Goal: Task Accomplishment & Management: Manage account settings

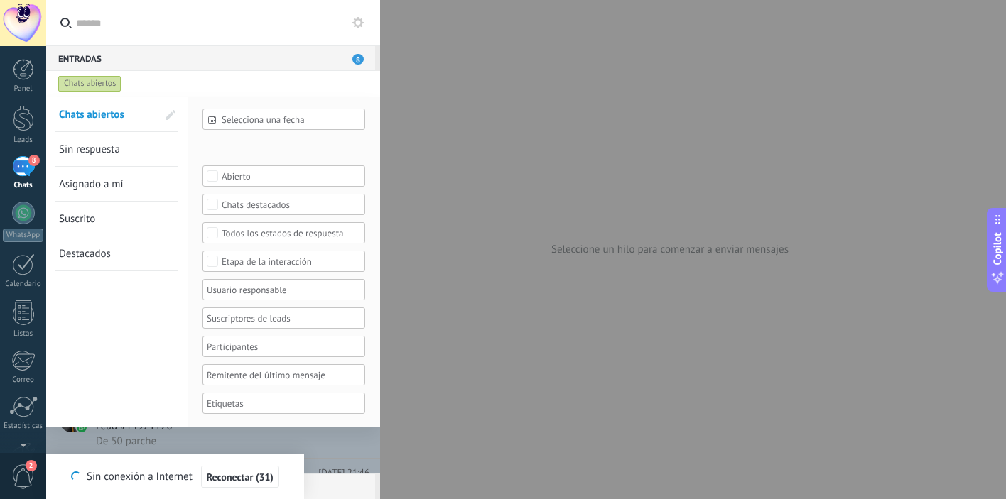
click at [105, 153] on span "Sin respuesta" at bounding box center [89, 149] width 61 height 13
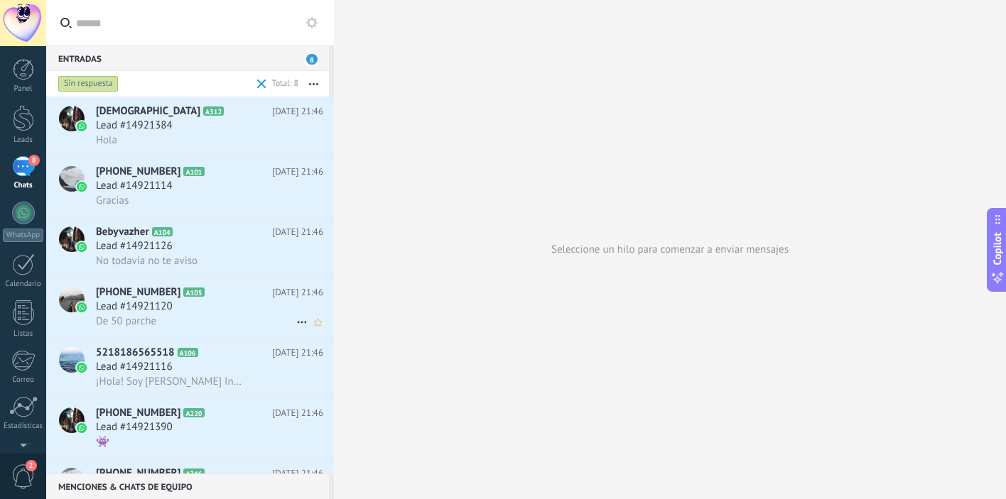
scroll to position [107, 0]
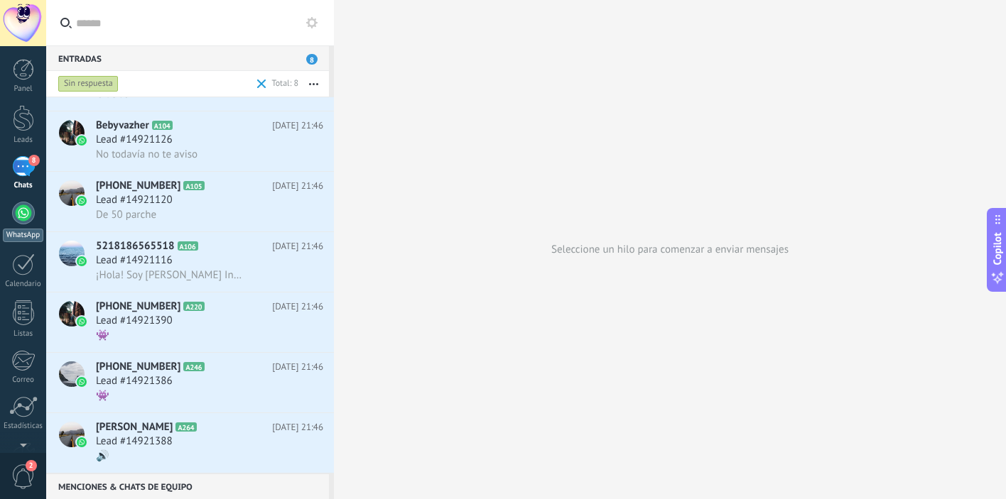
click at [31, 233] on div "WhatsApp" at bounding box center [23, 235] width 40 height 13
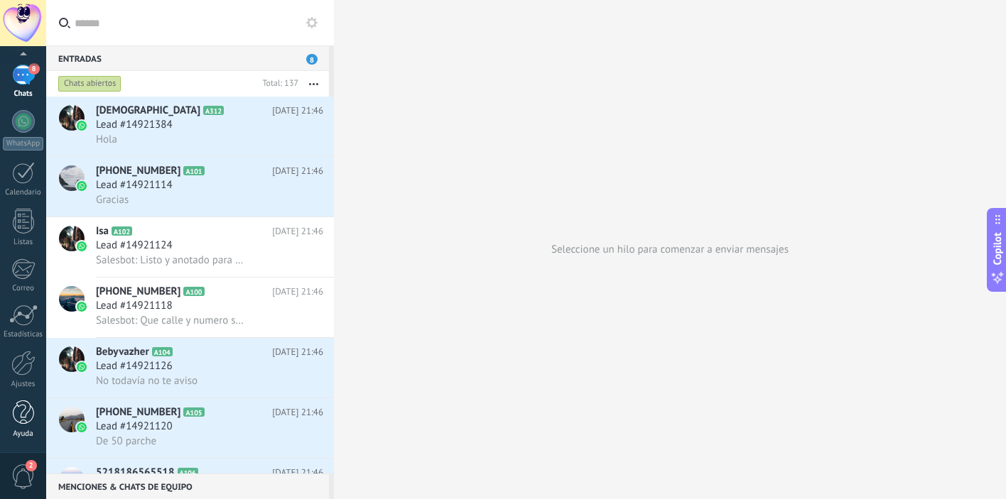
click at [26, 433] on div "Ayuda" at bounding box center [23, 434] width 41 height 9
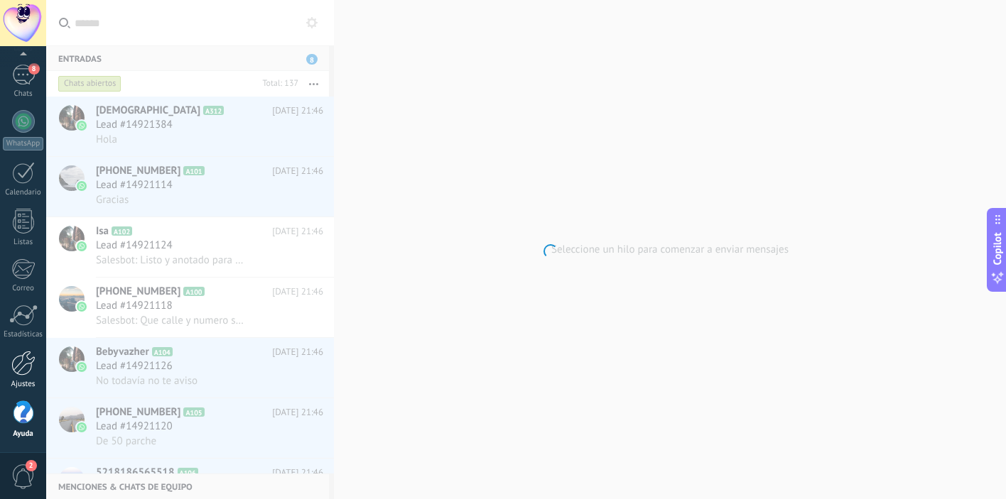
click at [22, 378] on link "Ajustes" at bounding box center [23, 370] width 46 height 38
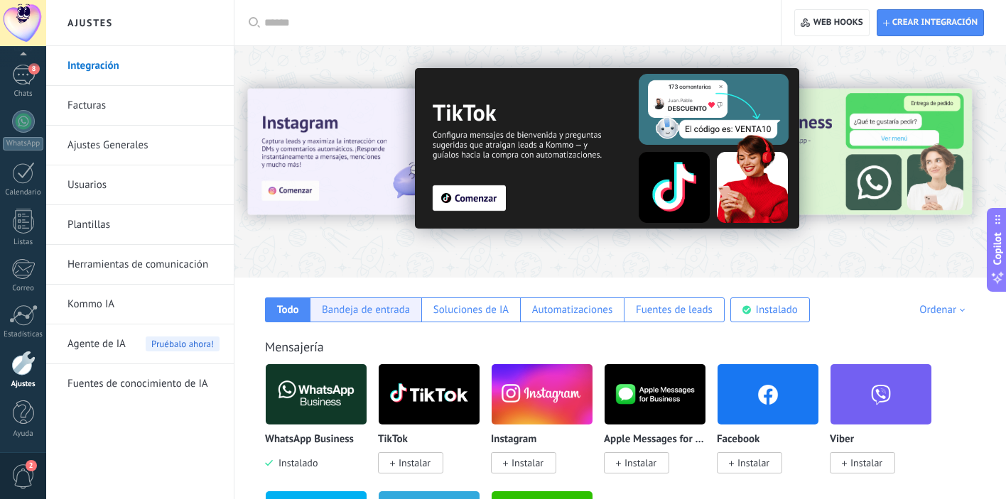
click at [362, 314] on div "Bandeja de entrada" at bounding box center [366, 309] width 88 height 13
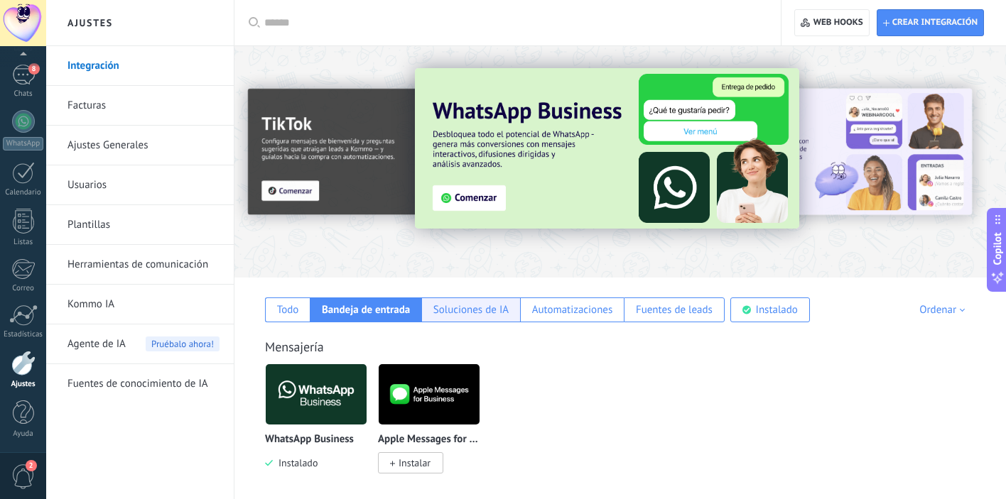
click at [446, 305] on div "Soluciones de IA" at bounding box center [470, 309] width 75 height 13
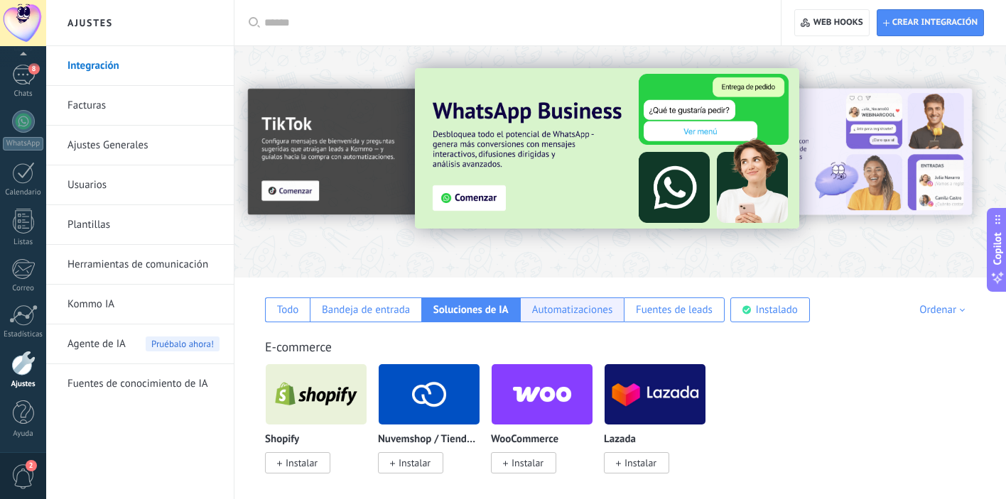
click at [568, 311] on div "Automatizaciones" at bounding box center [572, 309] width 81 height 13
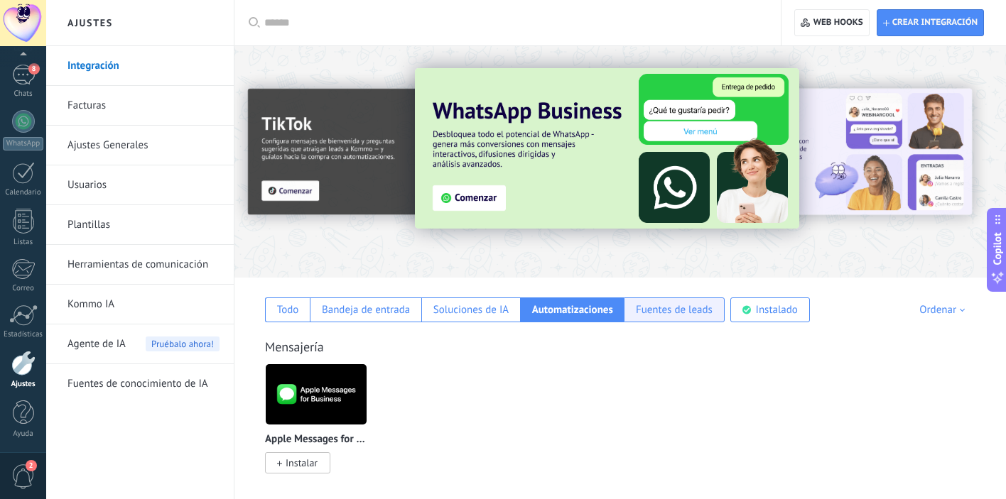
click at [660, 310] on div "Fuentes de leads" at bounding box center [674, 309] width 77 height 13
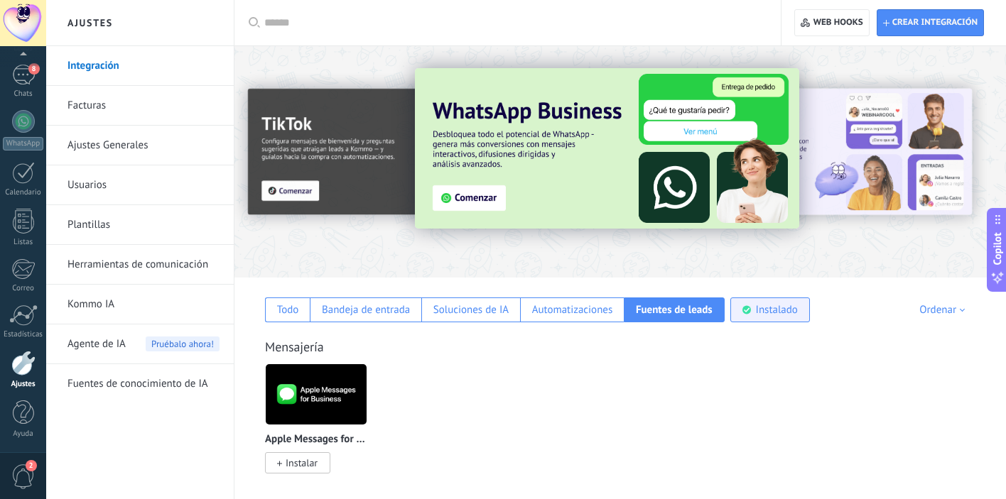
click at [748, 310] on use at bounding box center [746, 310] width 9 height 9
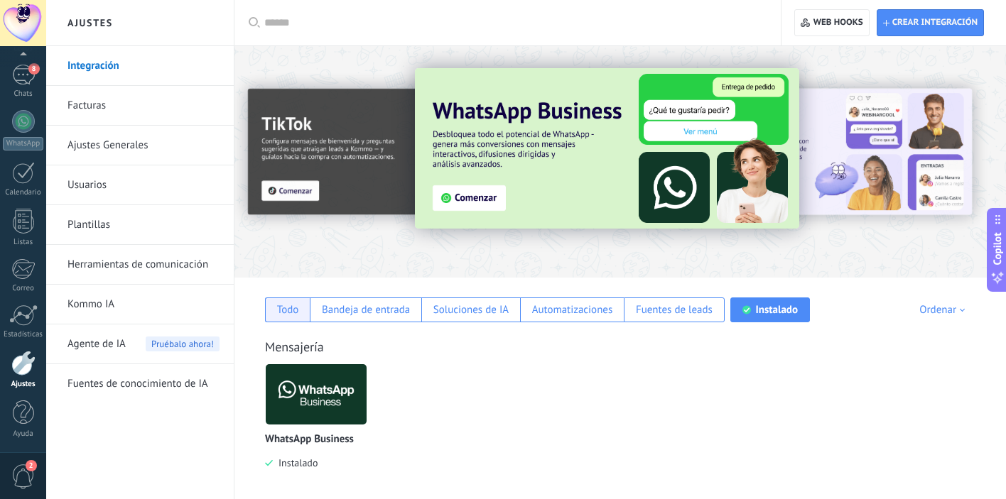
click at [298, 310] on div "Todo" at bounding box center [288, 309] width 22 height 13
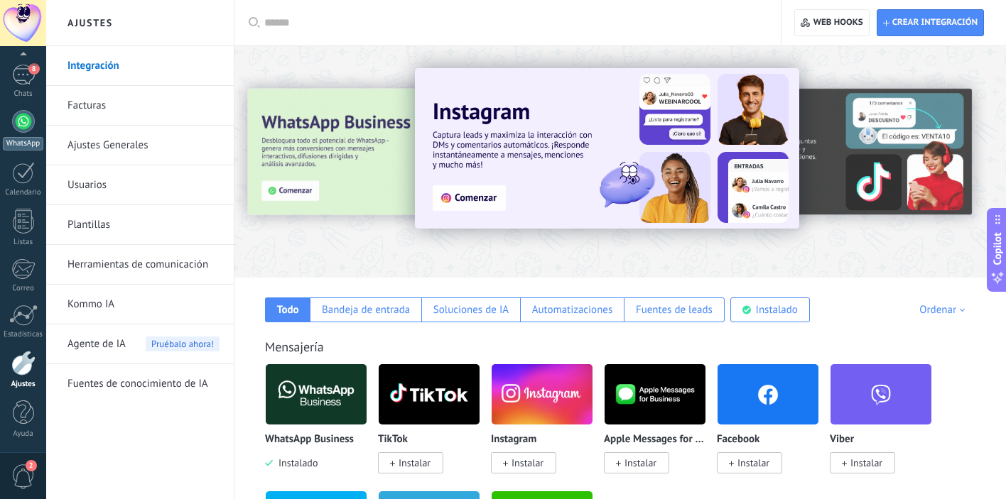
click at [20, 125] on div at bounding box center [23, 121] width 23 height 23
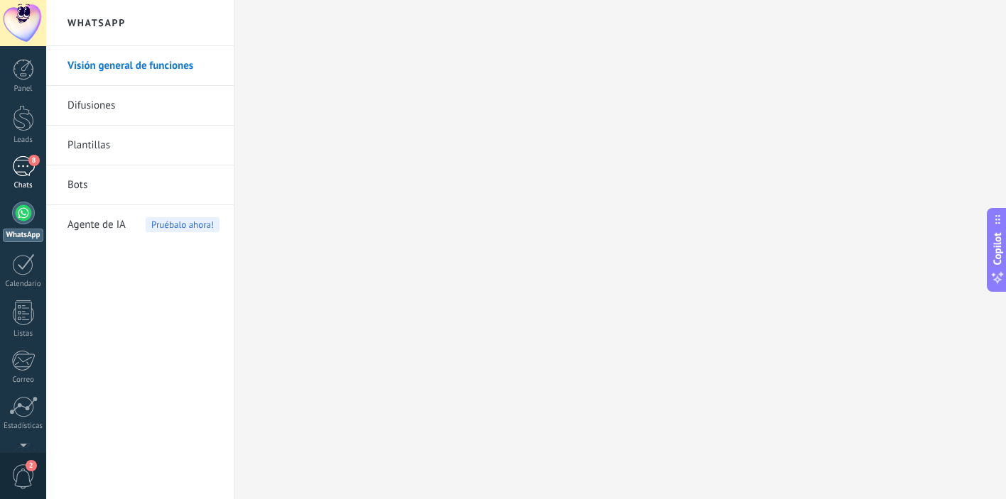
click at [26, 168] on div "8" at bounding box center [23, 166] width 23 height 21
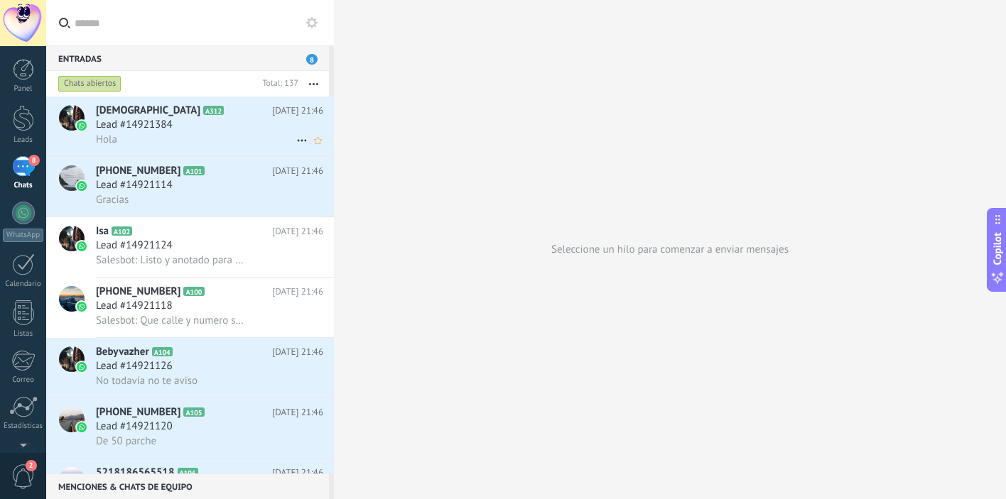
click at [299, 141] on icon at bounding box center [301, 140] width 17 height 17
click at [204, 126] on div at bounding box center [503, 249] width 1006 height 499
click at [155, 126] on span "Lead #14921384" at bounding box center [134, 125] width 77 height 14
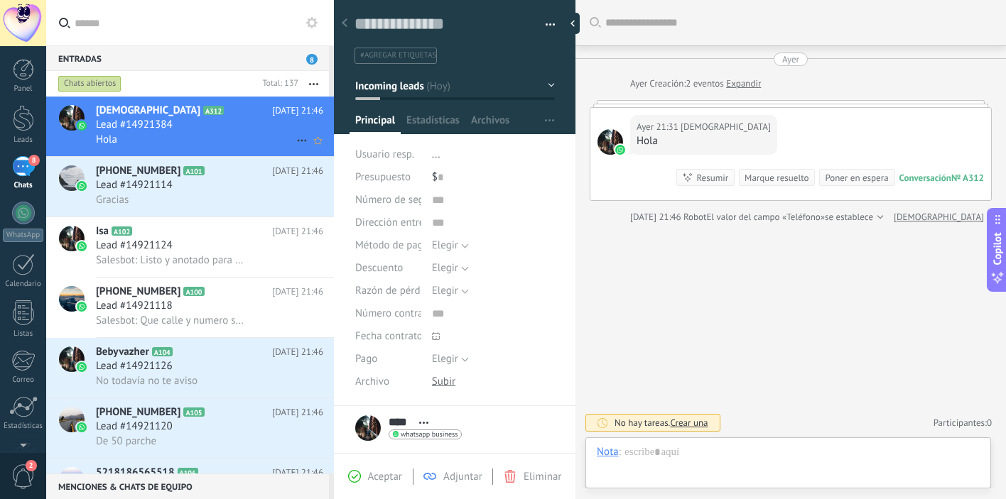
scroll to position [21, 0]
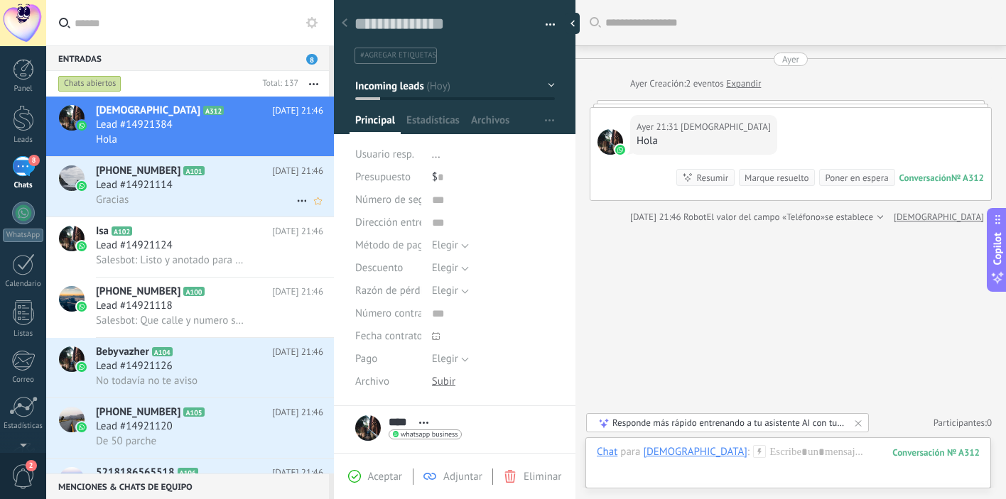
click at [143, 178] on span "Lead #14921114" at bounding box center [134, 185] width 77 height 14
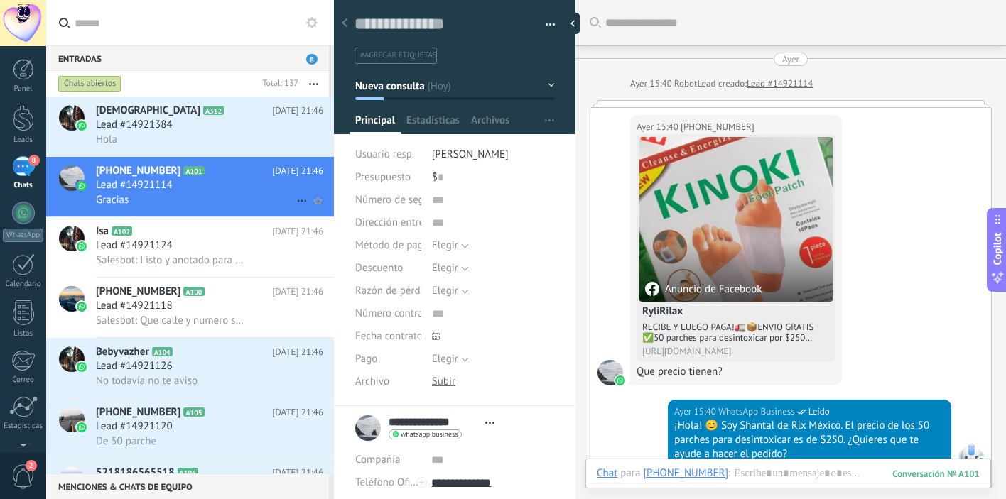
scroll to position [853, 0]
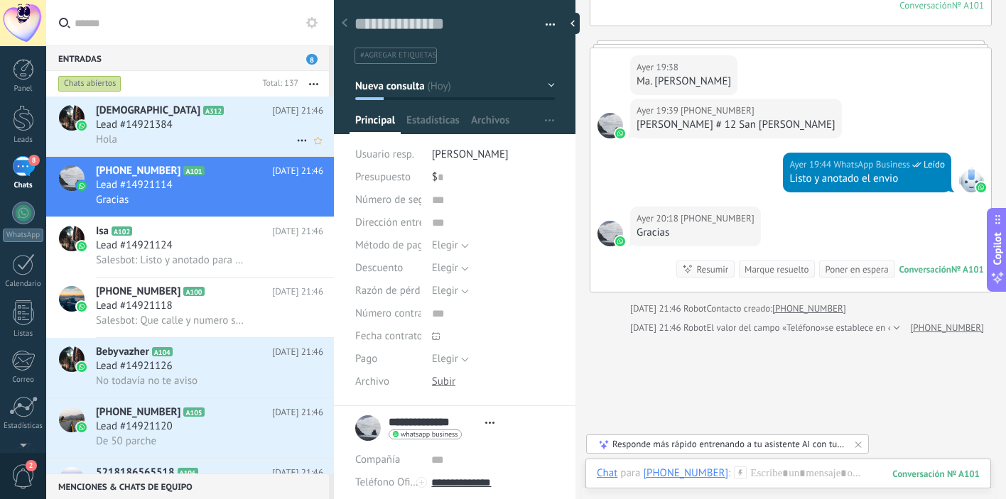
click at [131, 126] on span "Lead #14921384" at bounding box center [134, 125] width 77 height 14
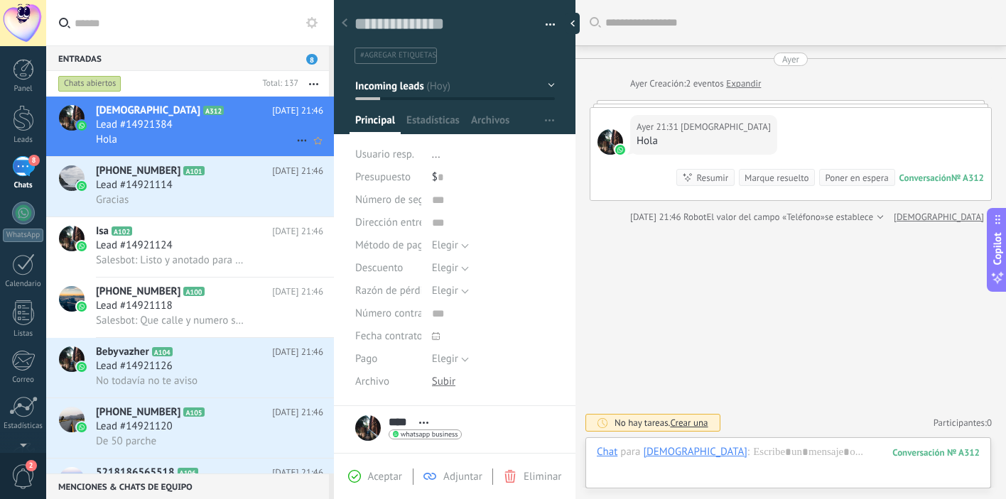
scroll to position [21, 0]
click at [295, 138] on icon at bounding box center [301, 140] width 17 height 17
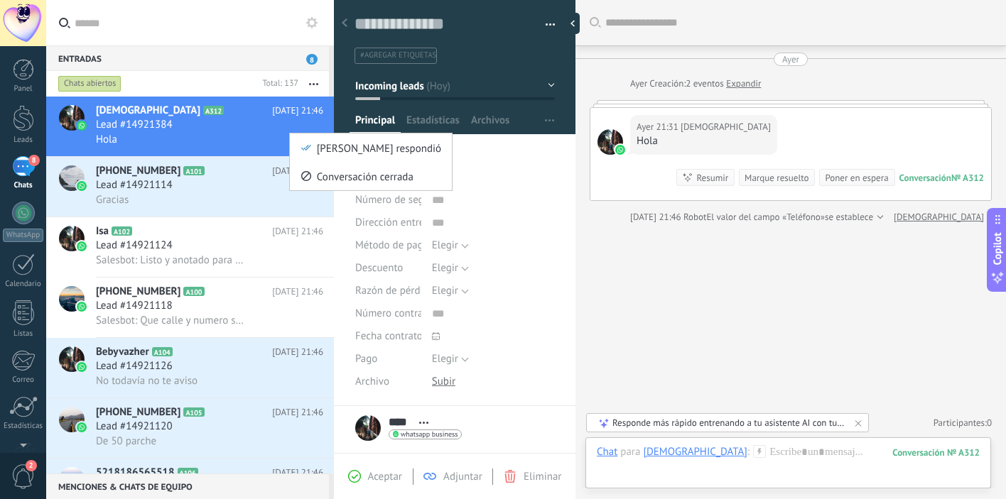
click at [313, 83] on div at bounding box center [503, 249] width 1006 height 499
click at [313, 83] on use "button" at bounding box center [313, 84] width 9 height 2
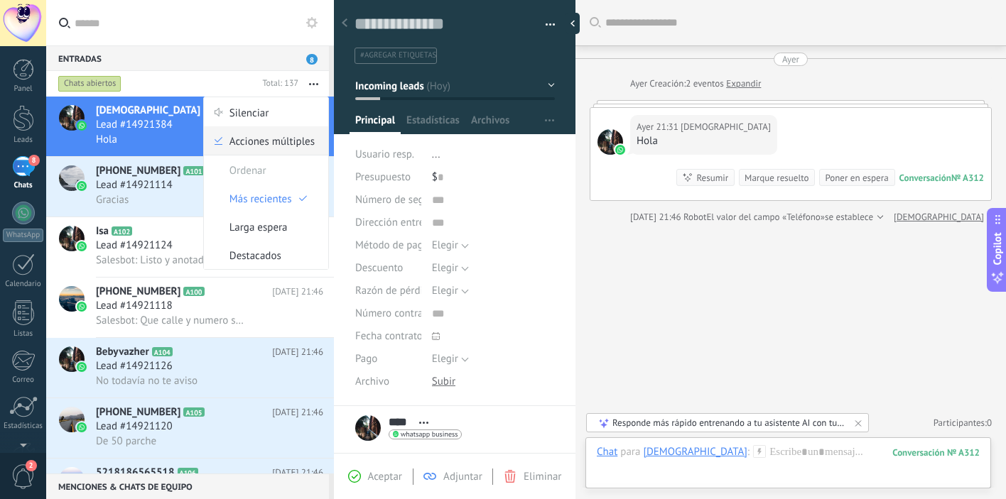
click at [263, 145] on span "Acciones múltiples" at bounding box center [271, 140] width 85 height 28
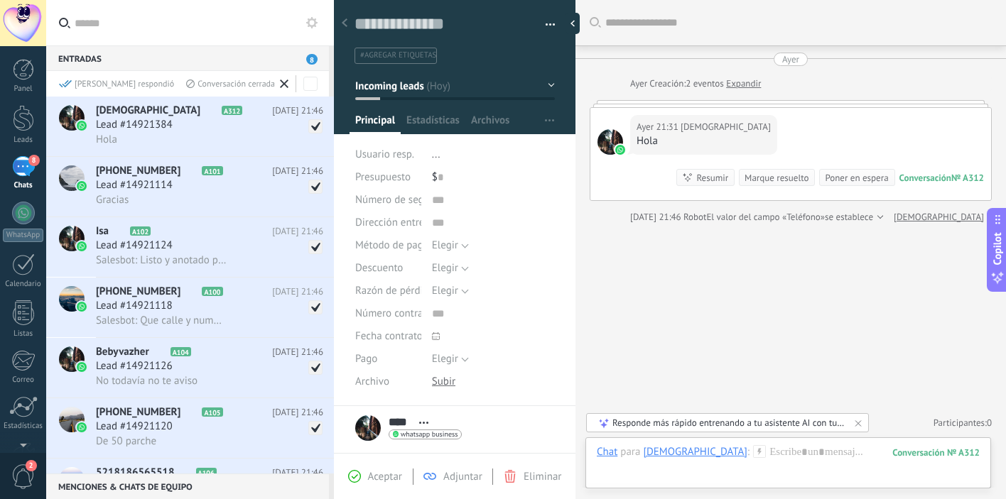
click at [186, 87] on div "Conversación cerrada" at bounding box center [230, 84] width 89 height 12
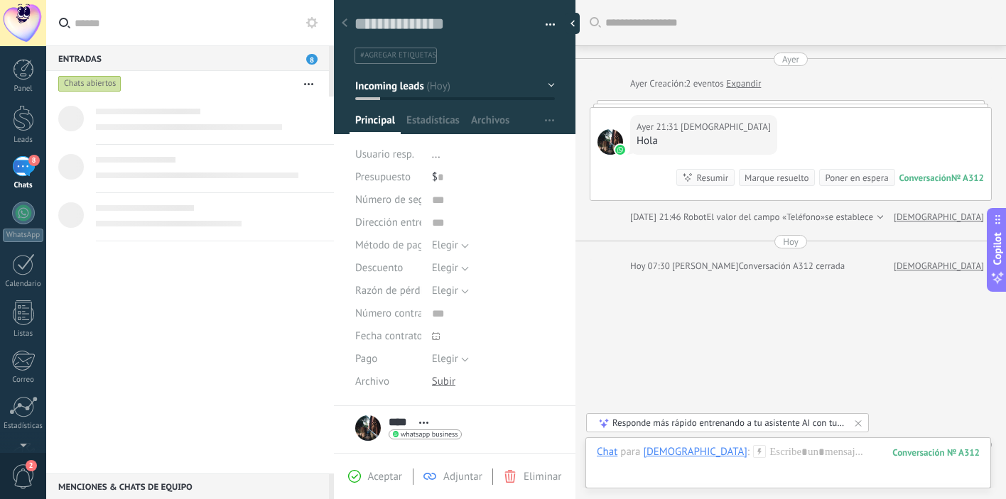
scroll to position [22, 0]
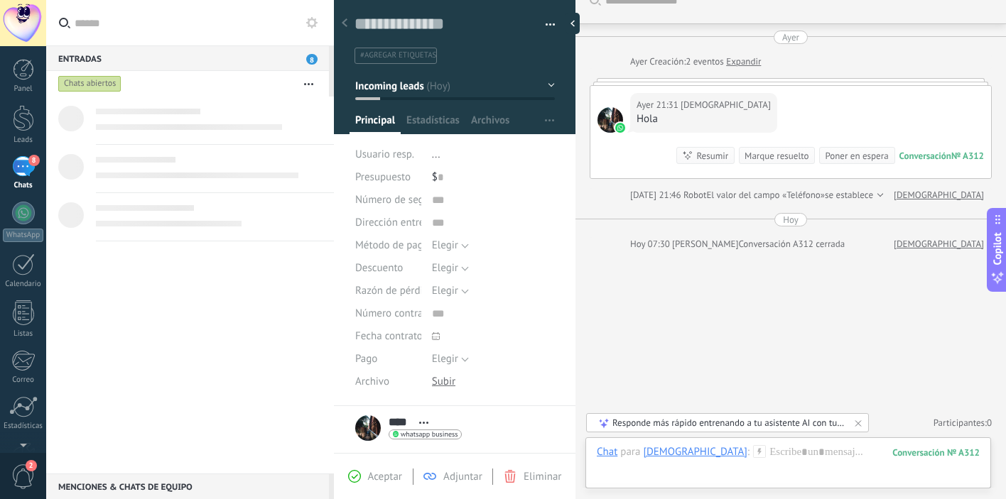
click at [311, 85] on button "button" at bounding box center [308, 84] width 31 height 26
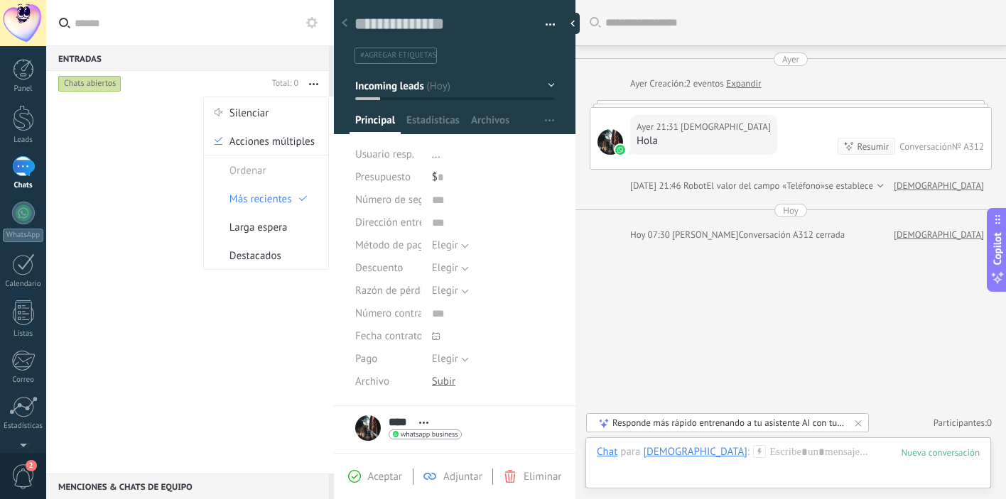
scroll to position [0, 0]
click at [167, 291] on div "No se encontraron conversaciones" at bounding box center [190, 285] width 288 height 377
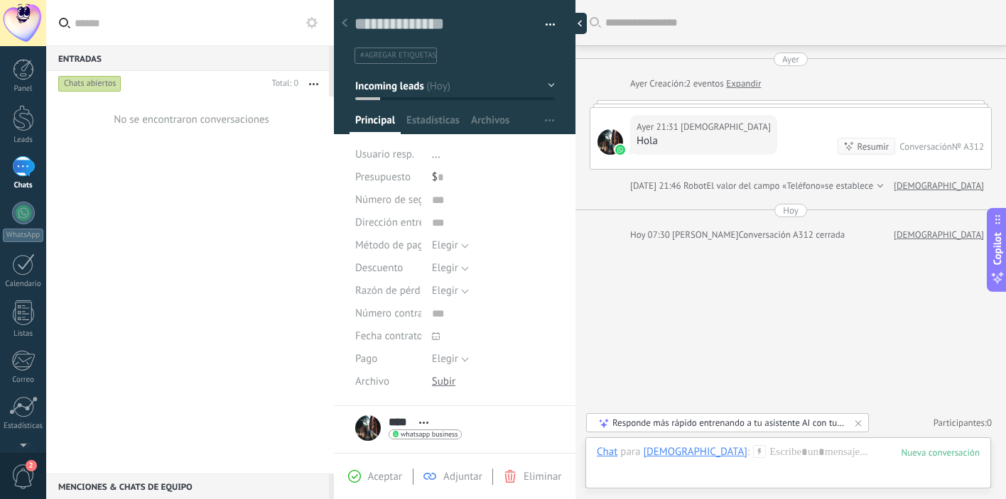
click at [579, 23] on div at bounding box center [576, 23] width 21 height 21
type textarea "**********"
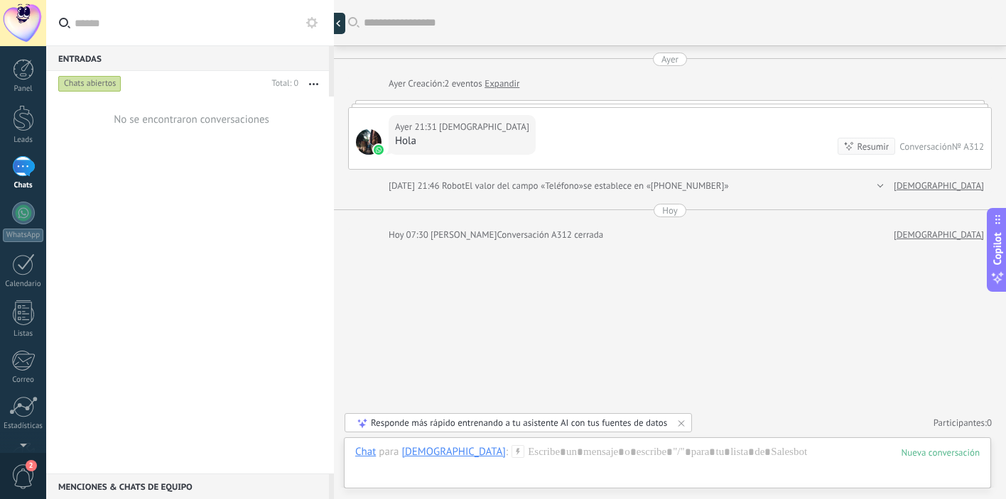
scroll to position [13, 0]
click at [15, 118] on div at bounding box center [23, 118] width 21 height 26
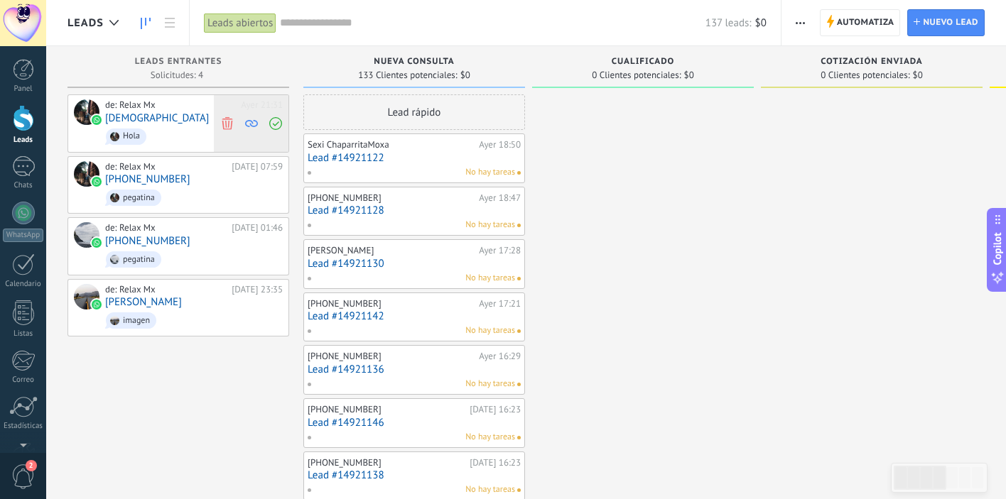
click at [229, 122] on icon at bounding box center [227, 123] width 13 height 13
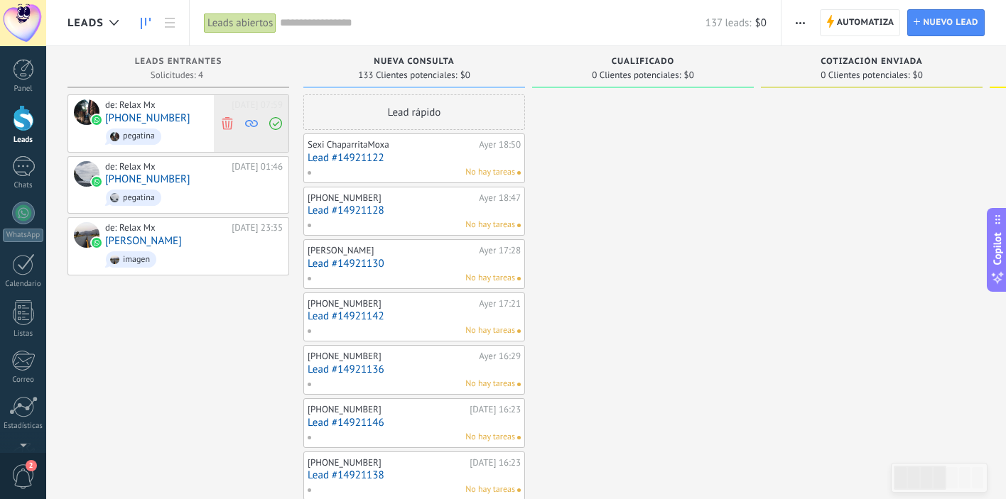
click at [232, 125] on icon at bounding box center [227, 123] width 13 height 13
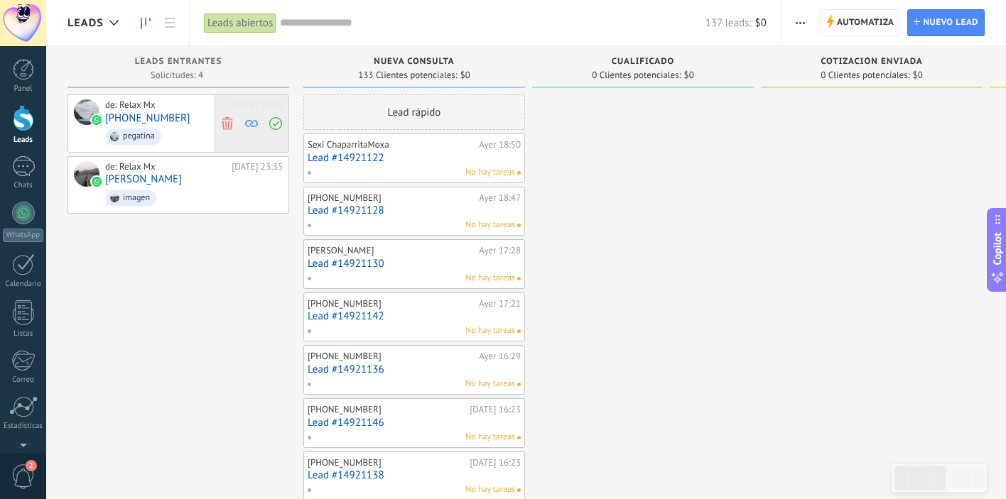
click at [231, 124] on use at bounding box center [227, 123] width 11 height 13
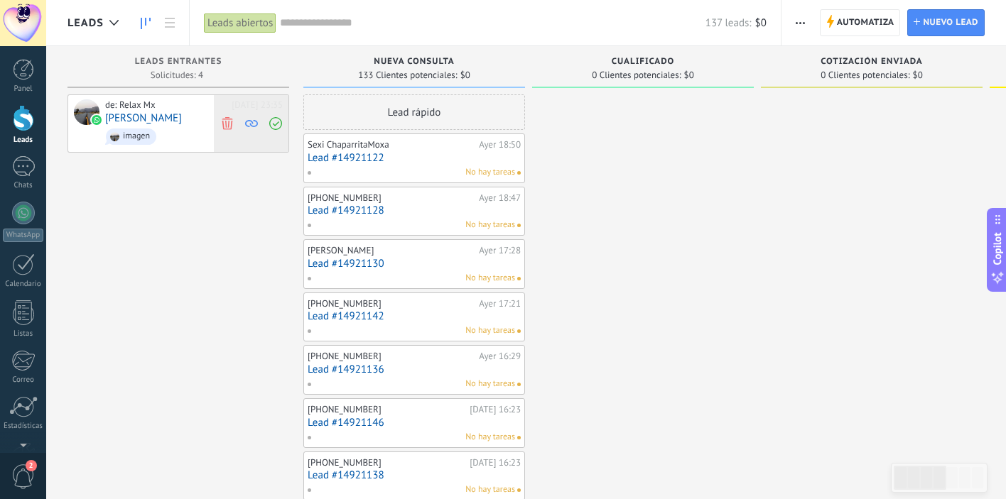
click at [230, 121] on icon at bounding box center [227, 123] width 13 height 13
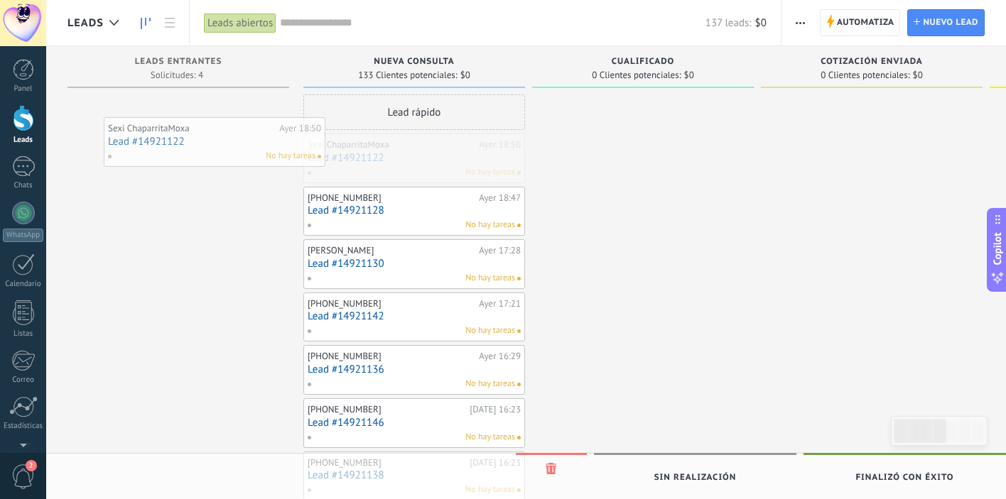
drag, startPoint x: 432, startPoint y: 160, endPoint x: 232, endPoint y: 144, distance: 200.3
drag, startPoint x: 348, startPoint y: 169, endPoint x: 116, endPoint y: 109, distance: 239.9
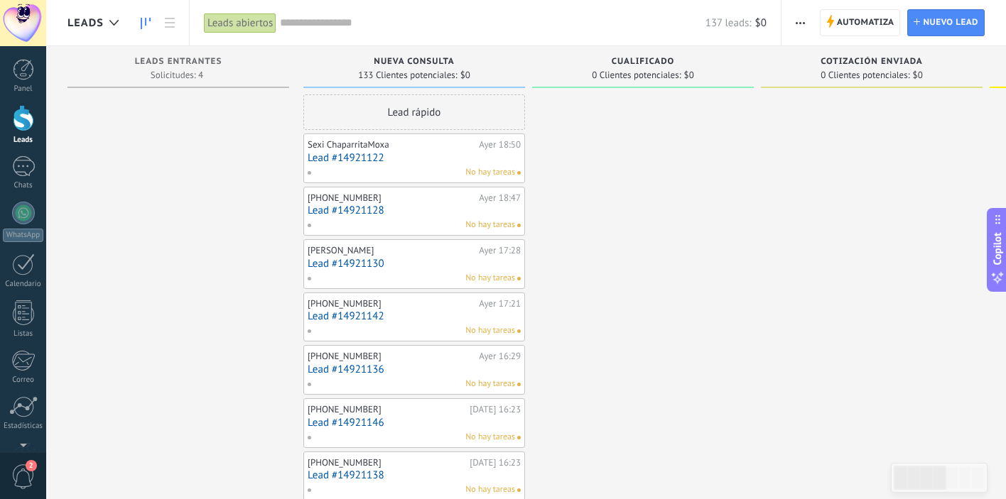
click at [424, 169] on div "No hay tareas" at bounding box center [411, 172] width 208 height 13
click at [308, 171] on span at bounding box center [315, 172] width 16 height 13
click at [353, 120] on div "Lead rápido" at bounding box center [414, 112] width 222 height 36
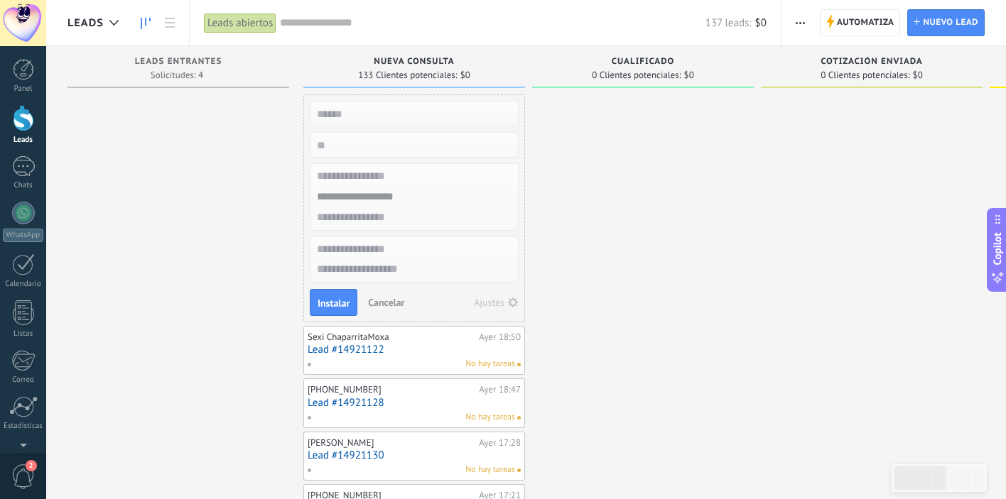
click at [396, 302] on span "Cancelar" at bounding box center [386, 302] width 36 height 13
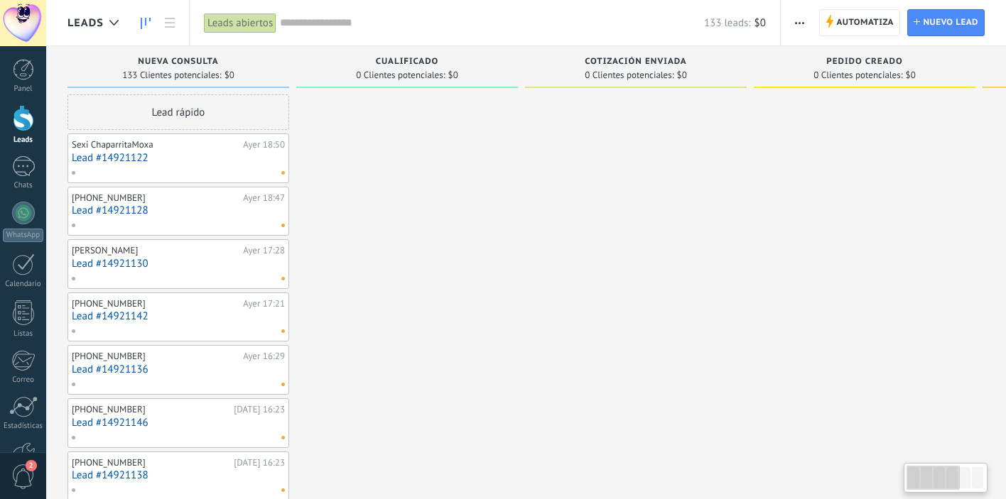
click at [197, 156] on link "Lead #14921122" at bounding box center [178, 158] width 213 height 12
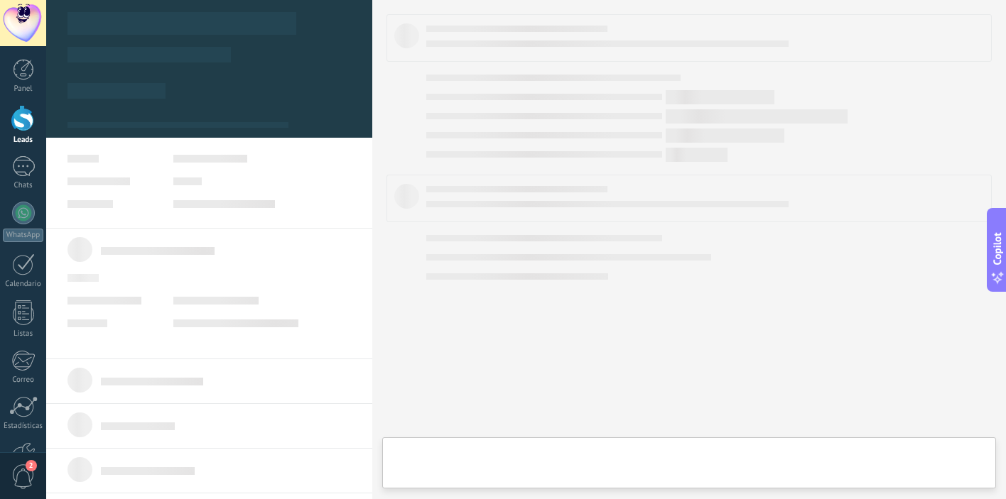
click at [143, 158] on div at bounding box center [208, 159] width 283 height 8
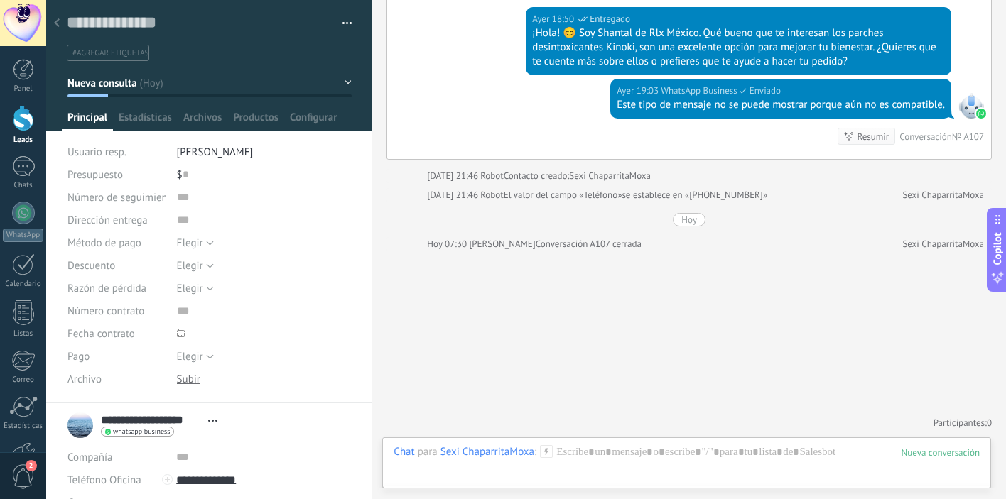
click at [345, 24] on span "button" at bounding box center [347, 25] width 10 height 3
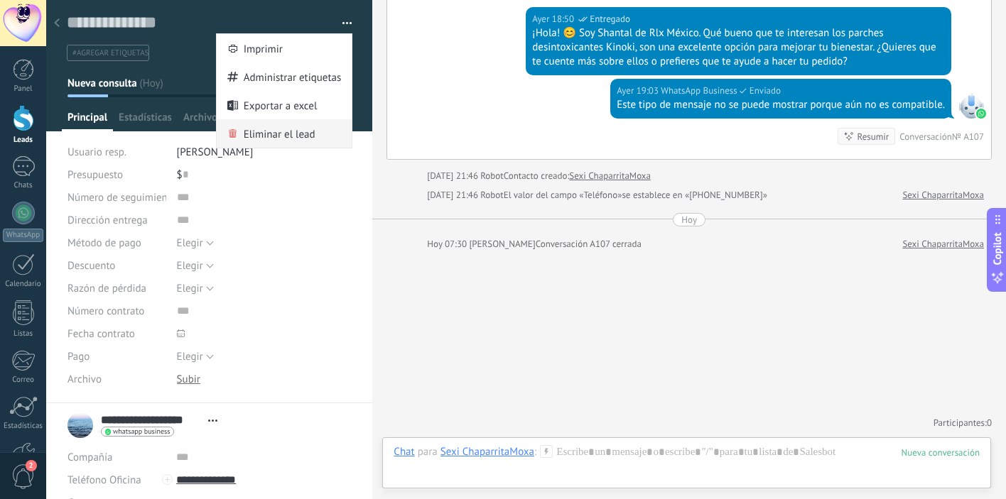
click at [298, 139] on span "Eliminar el lead" at bounding box center [280, 133] width 72 height 28
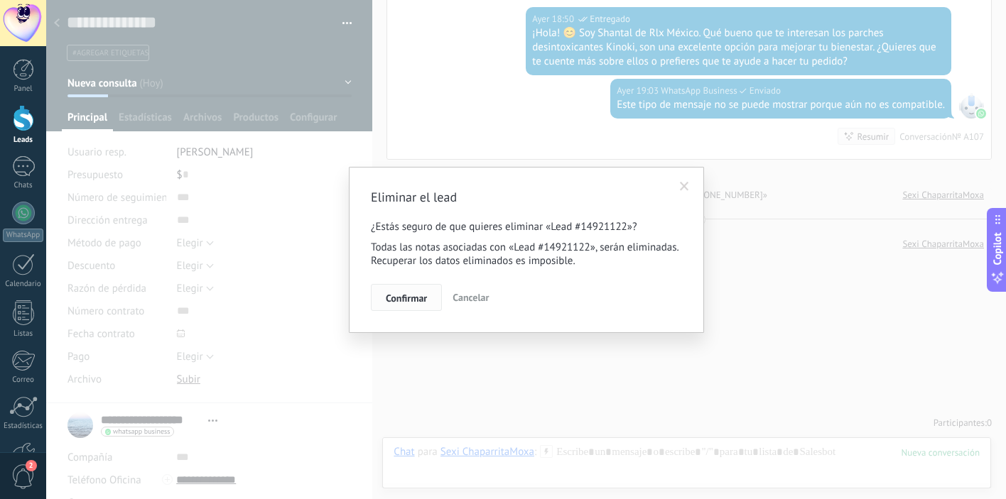
click at [422, 295] on span "Confirmar" at bounding box center [406, 298] width 41 height 10
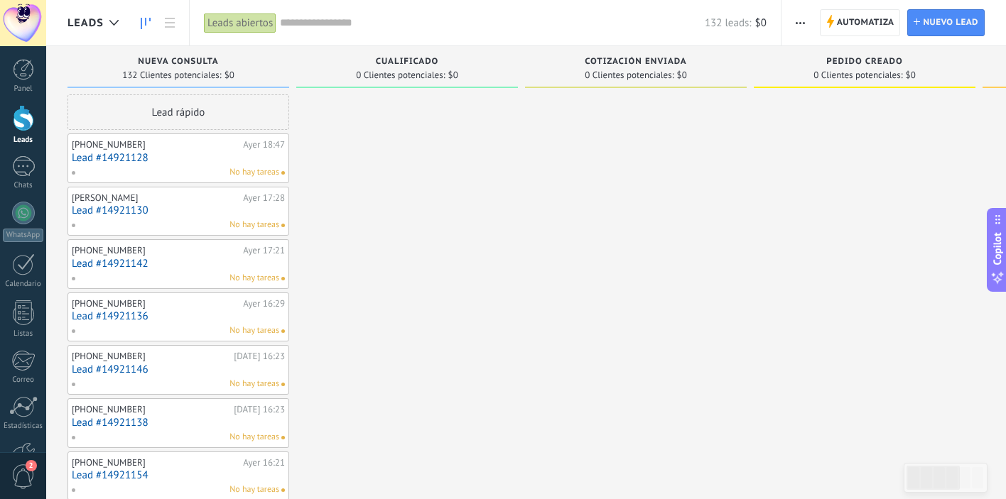
click at [266, 156] on link "Lead #14921128" at bounding box center [178, 158] width 213 height 12
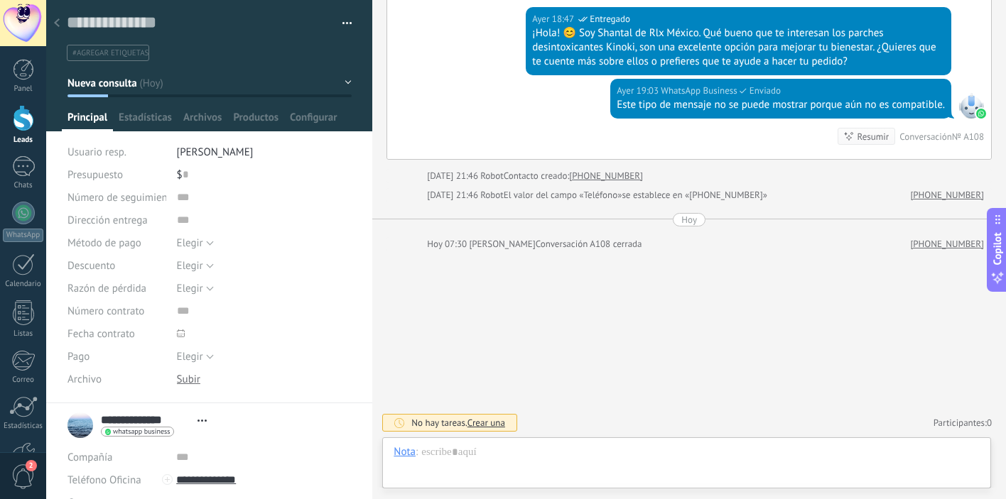
scroll to position [21, 0]
click at [342, 28] on button "button" at bounding box center [342, 23] width 21 height 21
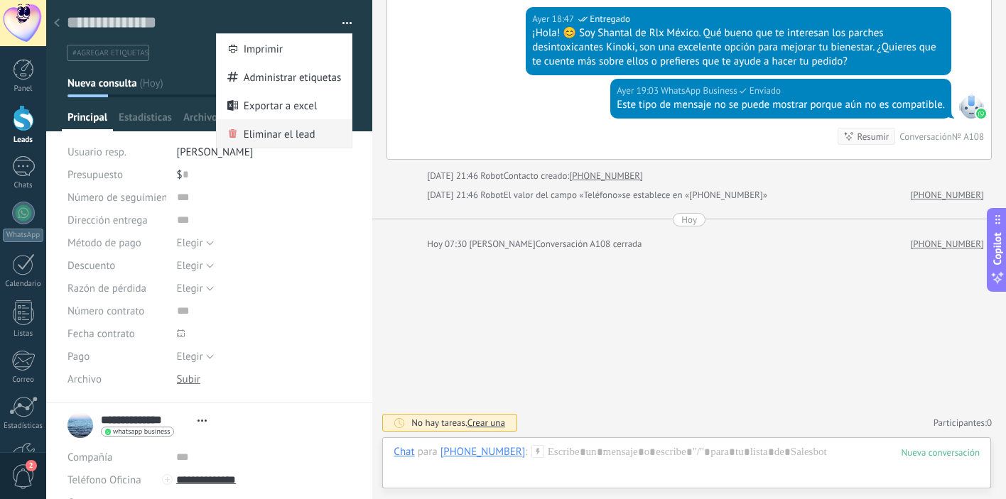
click at [303, 139] on span "Eliminar el lead" at bounding box center [280, 133] width 72 height 28
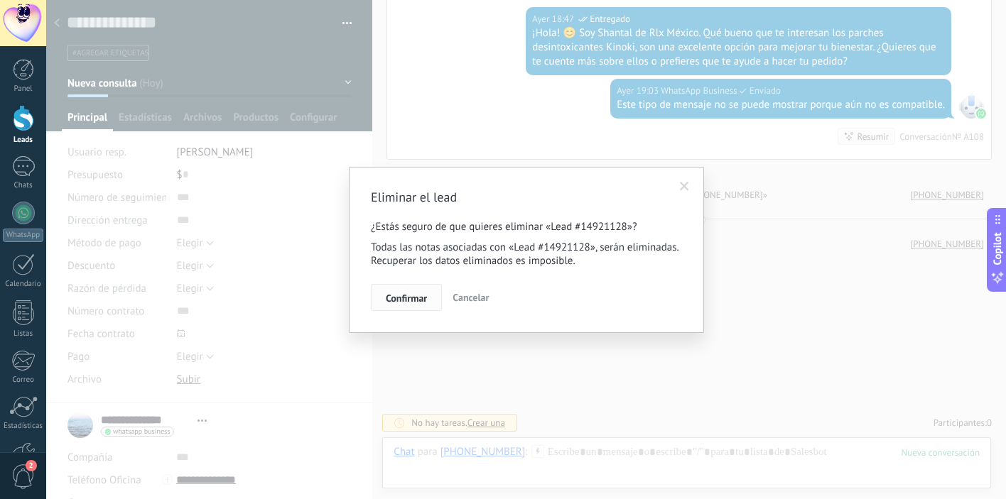
click at [414, 299] on span "Confirmar" at bounding box center [406, 298] width 41 height 10
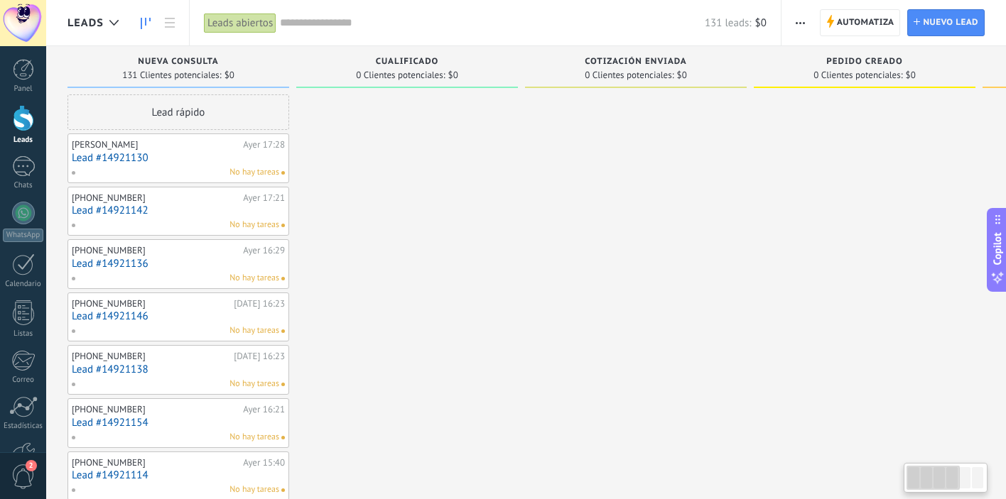
click at [206, 161] on link "Lead #14921130" at bounding box center [178, 158] width 213 height 12
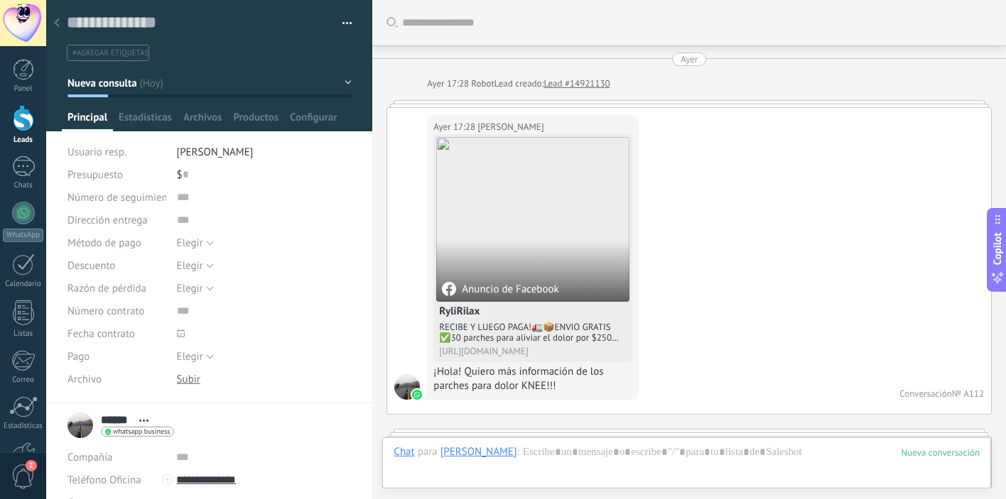
scroll to position [592, 0]
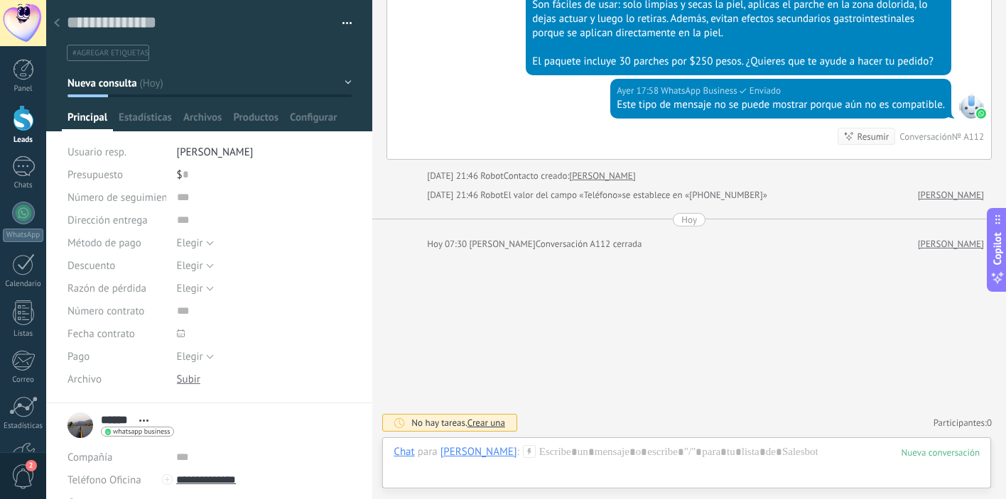
click at [344, 25] on span "button" at bounding box center [347, 25] width 10 height 3
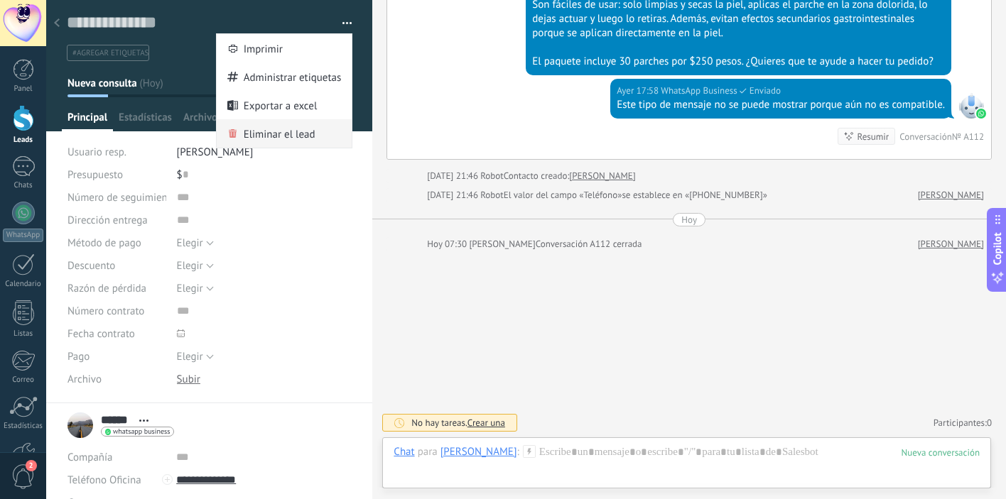
click at [267, 131] on span "Eliminar el lead" at bounding box center [280, 133] width 72 height 28
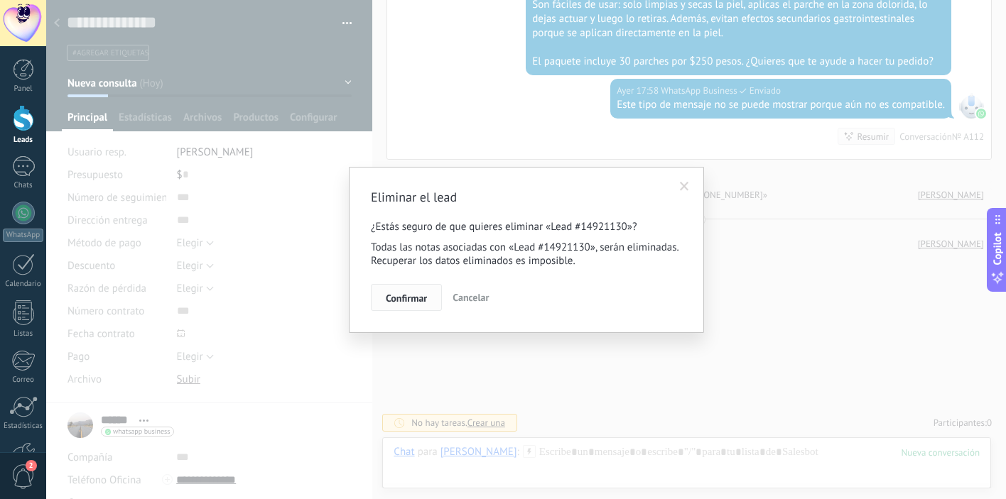
click at [406, 303] on span "Confirmar" at bounding box center [406, 298] width 41 height 10
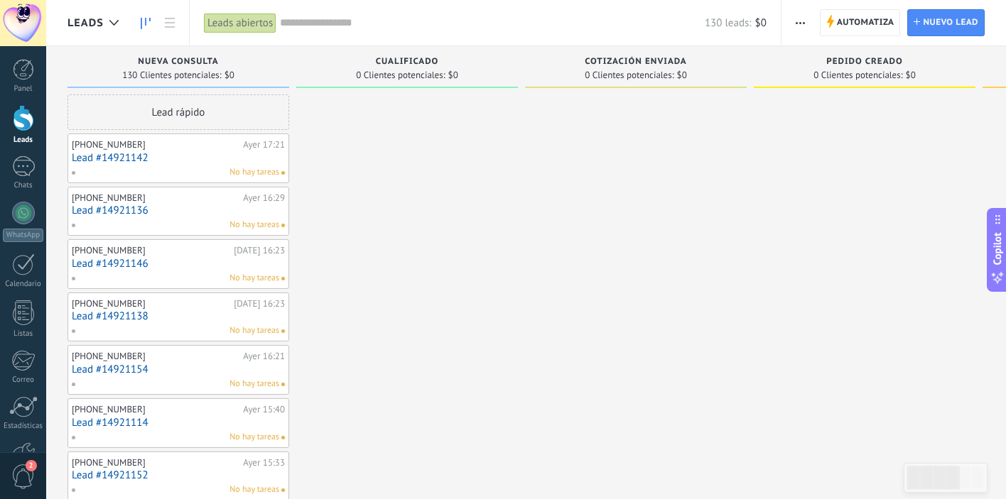
click at [214, 148] on div "[PHONE_NUMBER]" at bounding box center [156, 144] width 168 height 11
click at [158, 156] on link "Lead #14921142" at bounding box center [178, 158] width 213 height 12
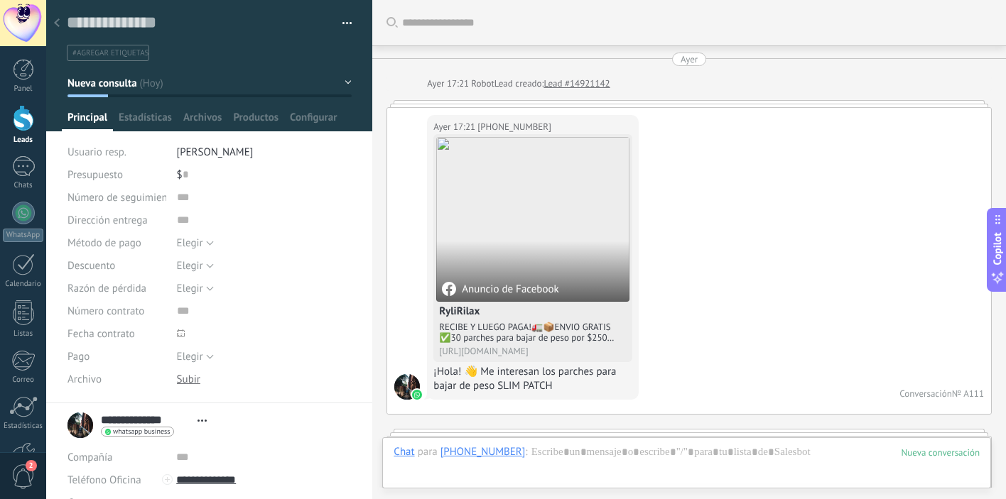
scroll to position [1815, 0]
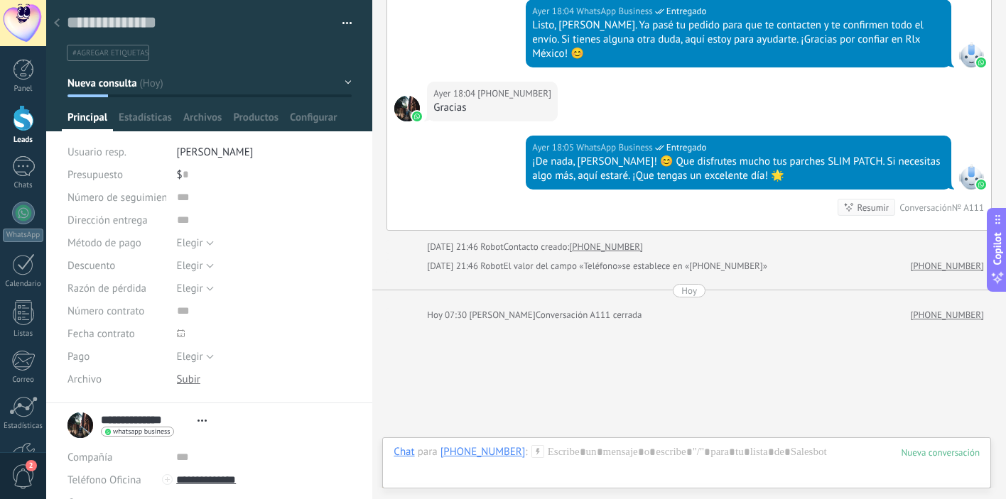
click at [346, 24] on span "button" at bounding box center [347, 25] width 10 height 3
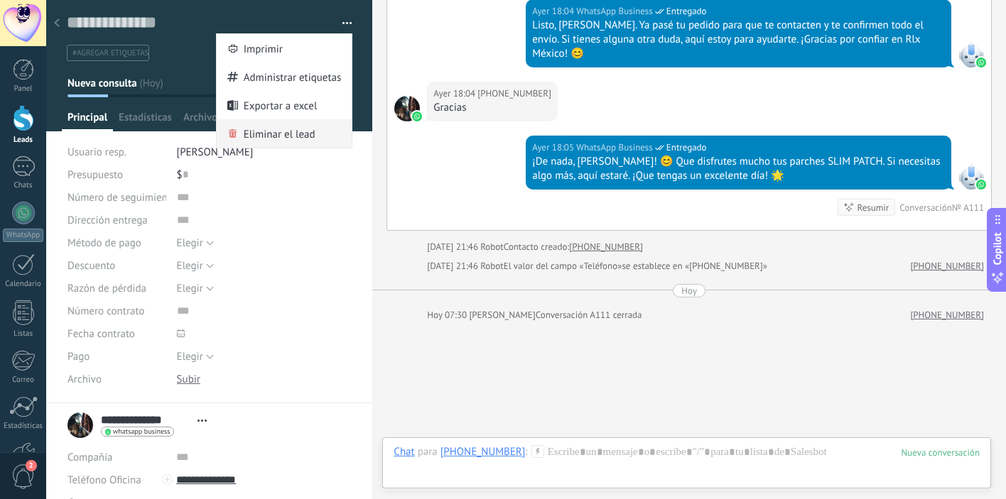
click at [304, 131] on span "Eliminar el lead" at bounding box center [280, 133] width 72 height 28
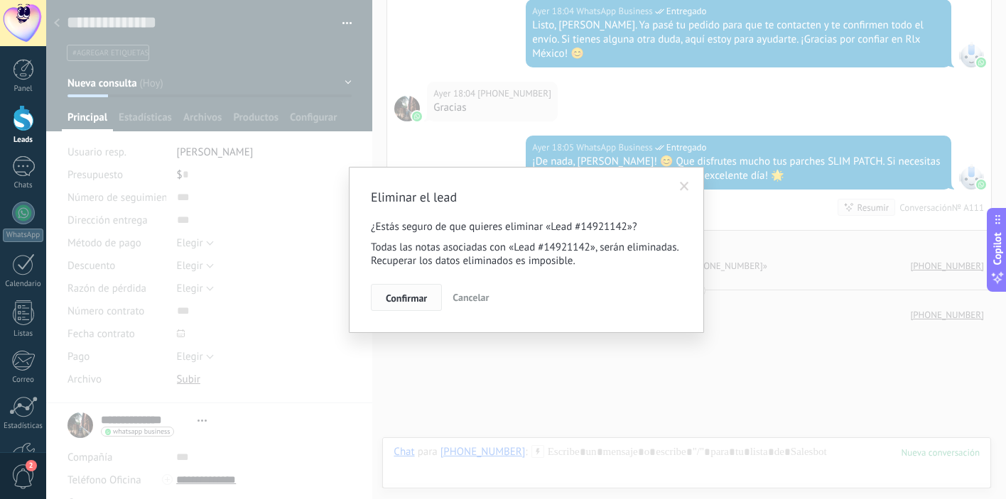
click at [396, 299] on span "Confirmar" at bounding box center [406, 298] width 41 height 10
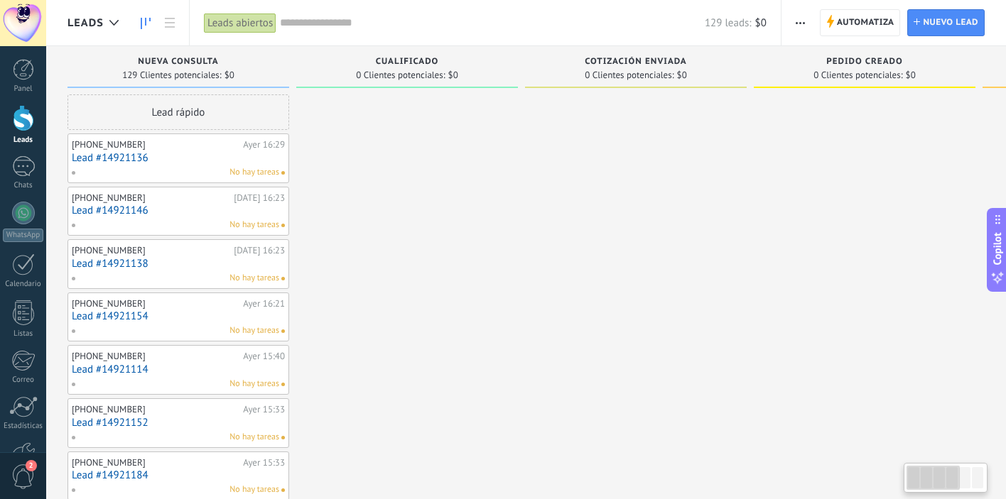
click at [151, 153] on link "Lead #14921136" at bounding box center [178, 158] width 213 height 12
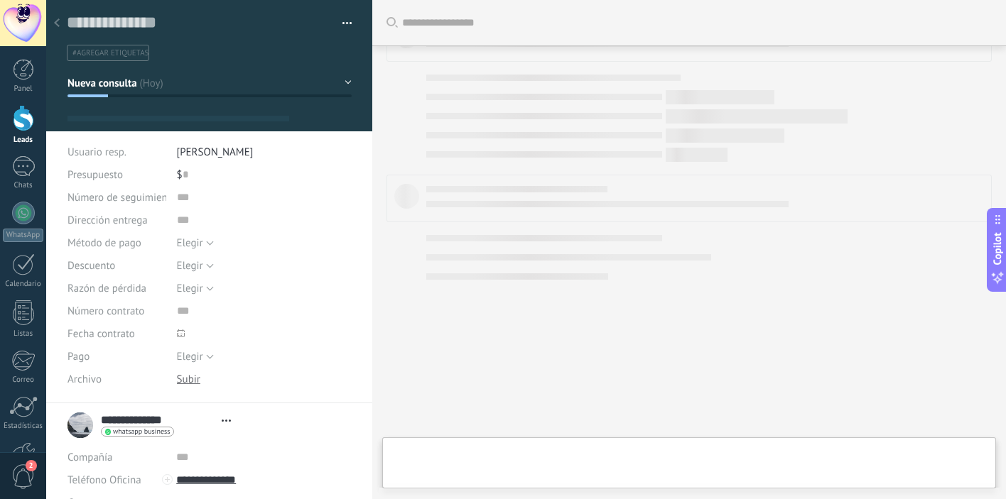
scroll to position [1162, 0]
type textarea "**********"
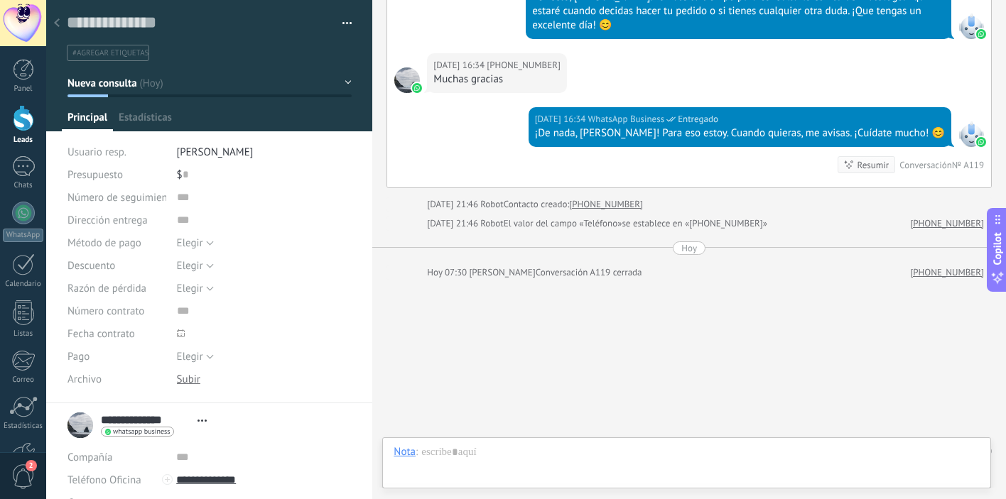
scroll to position [21, 0]
click at [342, 27] on button "button" at bounding box center [342, 23] width 21 height 21
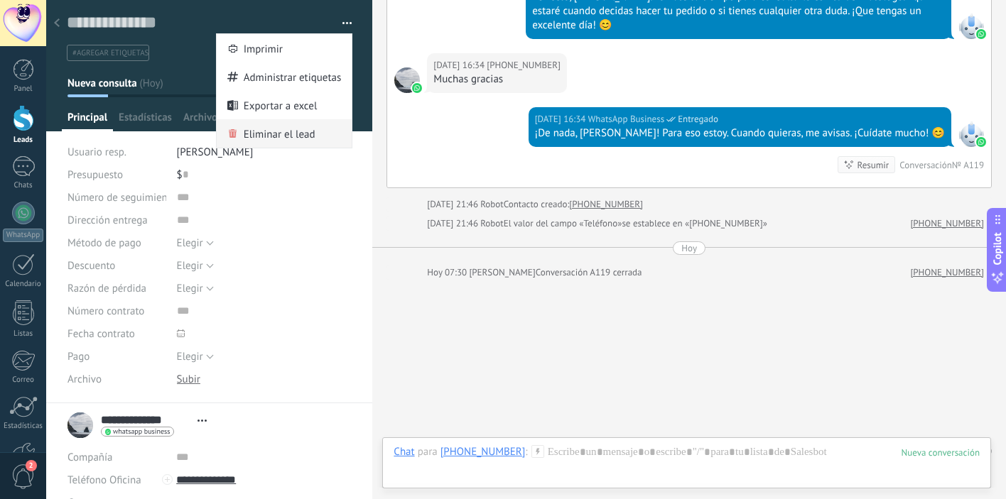
click at [290, 133] on span "Eliminar el lead" at bounding box center [280, 133] width 72 height 28
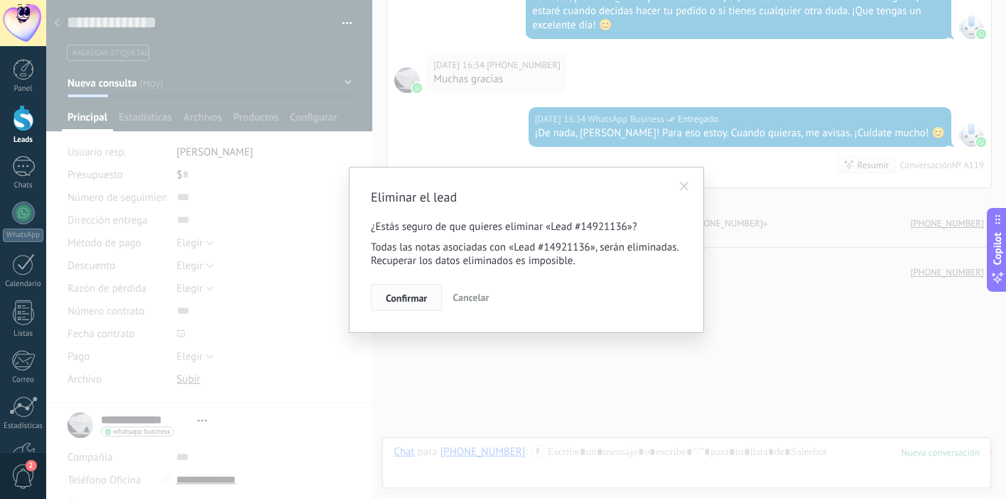
click at [413, 301] on span "Confirmar" at bounding box center [406, 298] width 41 height 10
